Goal: Task Accomplishment & Management: Manage account settings

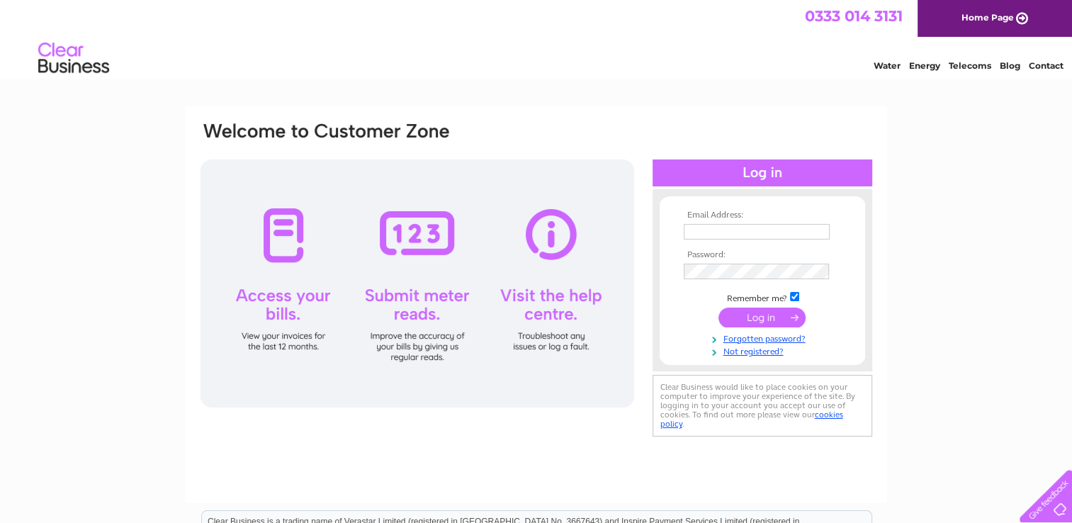
type input "alun.evans@jenningsbce.co.uk"
click at [769, 316] on input "submit" at bounding box center [762, 318] width 87 height 20
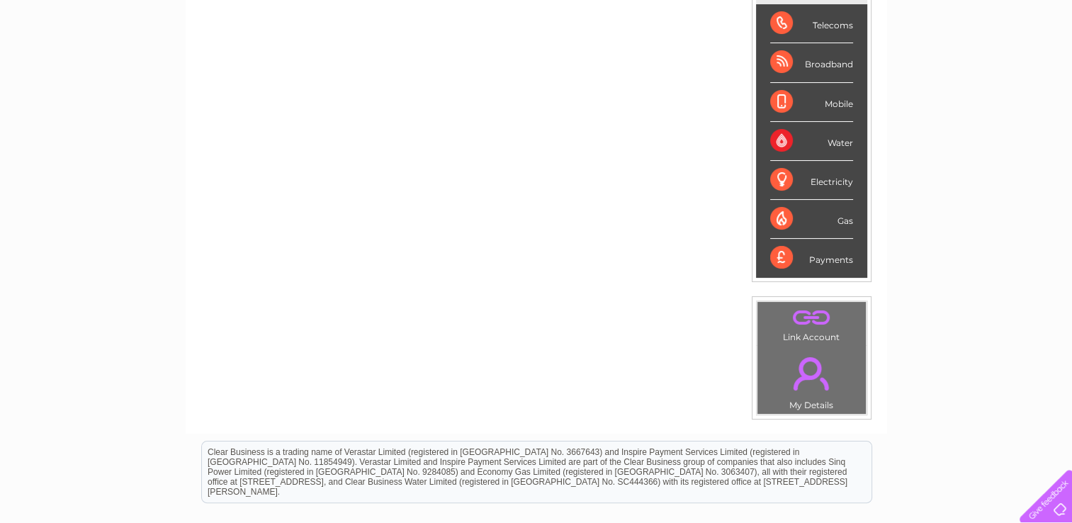
scroll to position [235, 0]
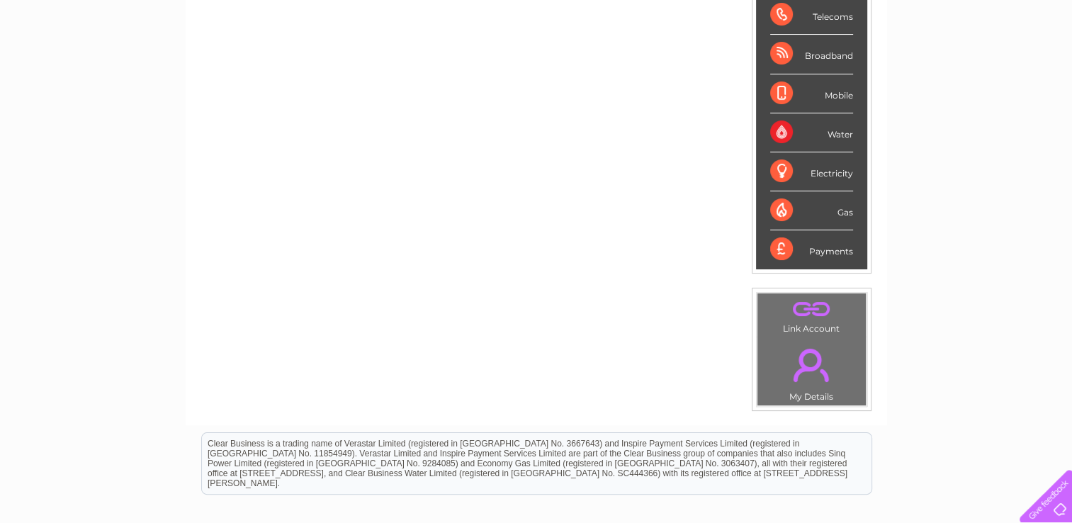
click at [828, 171] on div "Electricity" at bounding box center [811, 171] width 83 height 39
click at [777, 169] on div "Electricity" at bounding box center [811, 171] width 83 height 39
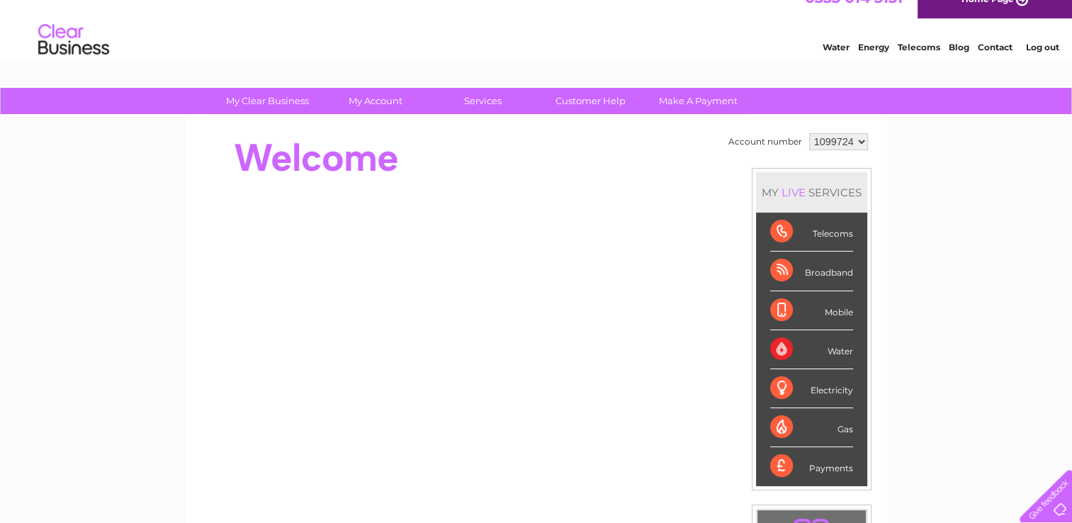
scroll to position [0, 0]
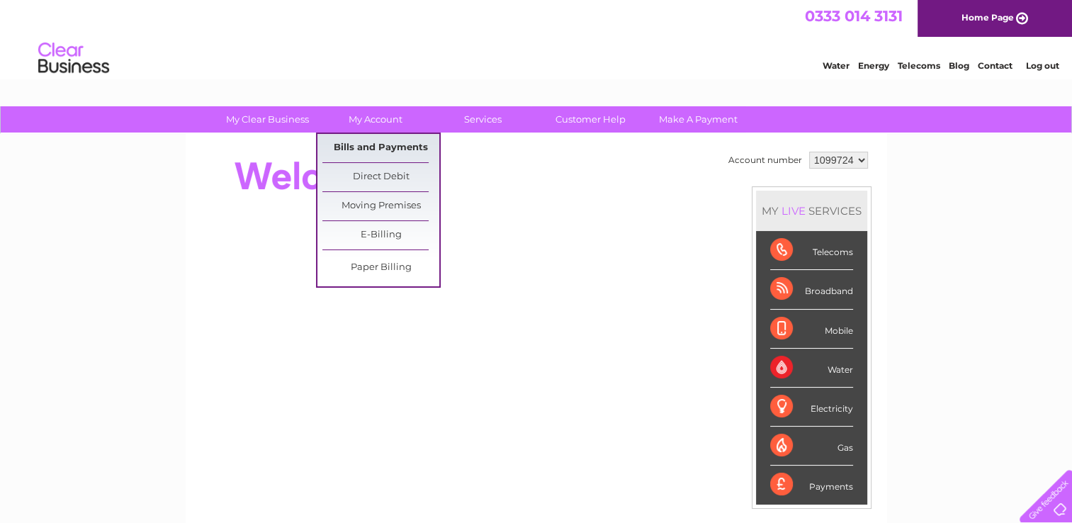
click at [359, 145] on link "Bills and Payments" at bounding box center [380, 148] width 117 height 28
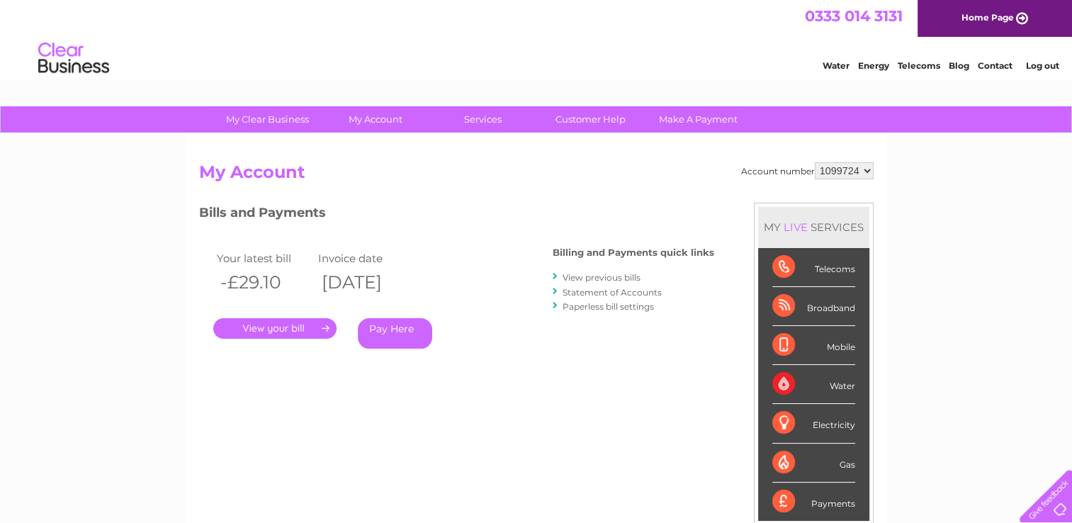
click at [275, 330] on link "." at bounding box center [274, 328] width 123 height 21
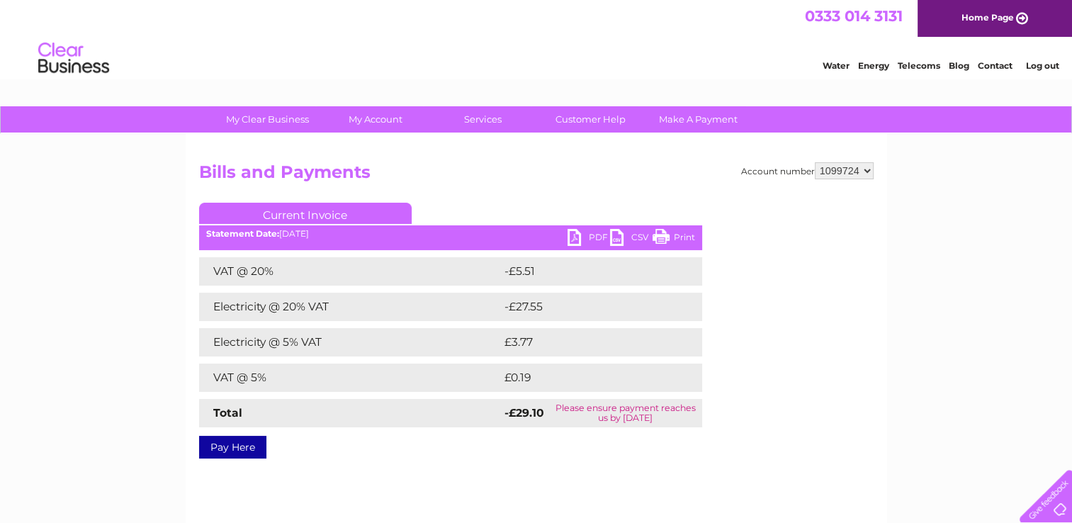
click at [589, 236] on link "PDF" at bounding box center [589, 239] width 43 height 21
